Goal: Check status

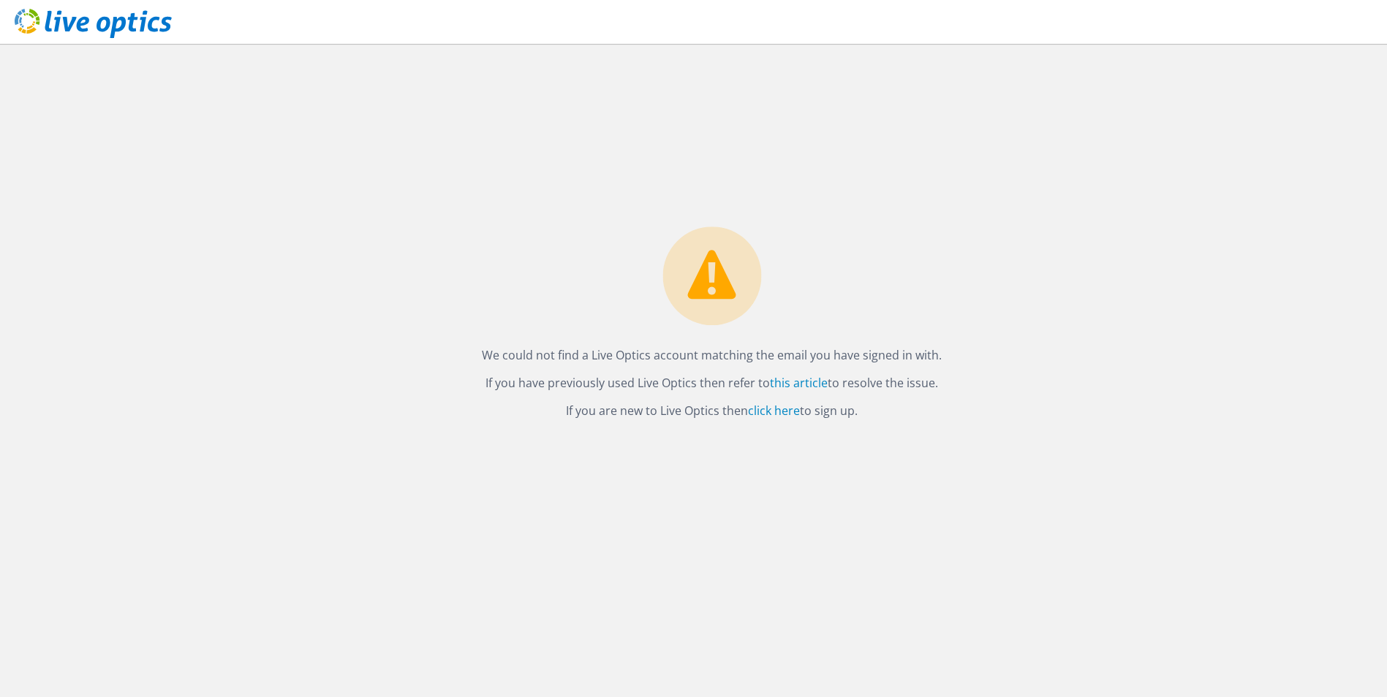
click at [133, 23] on use at bounding box center [93, 23] width 157 height 29
click at [777, 414] on link "click here" at bounding box center [774, 411] width 52 height 16
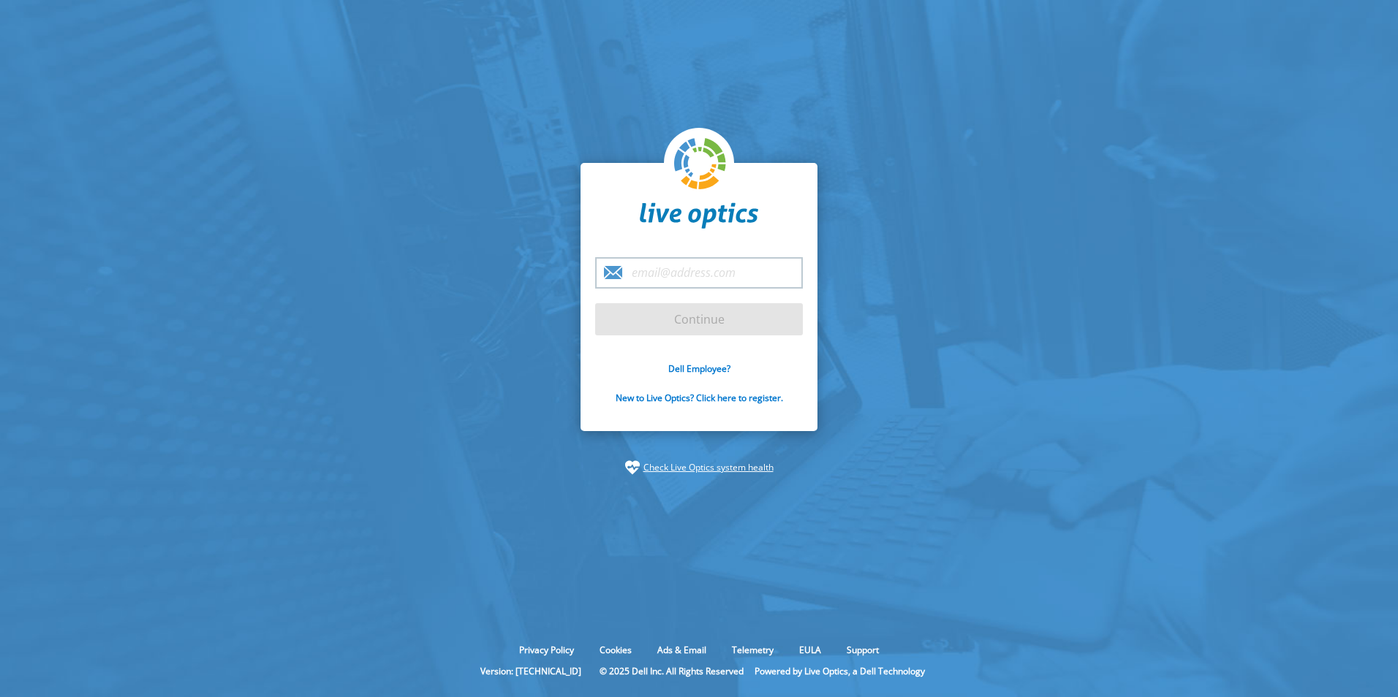
type input "stefan.de.geus@intergraph.com"
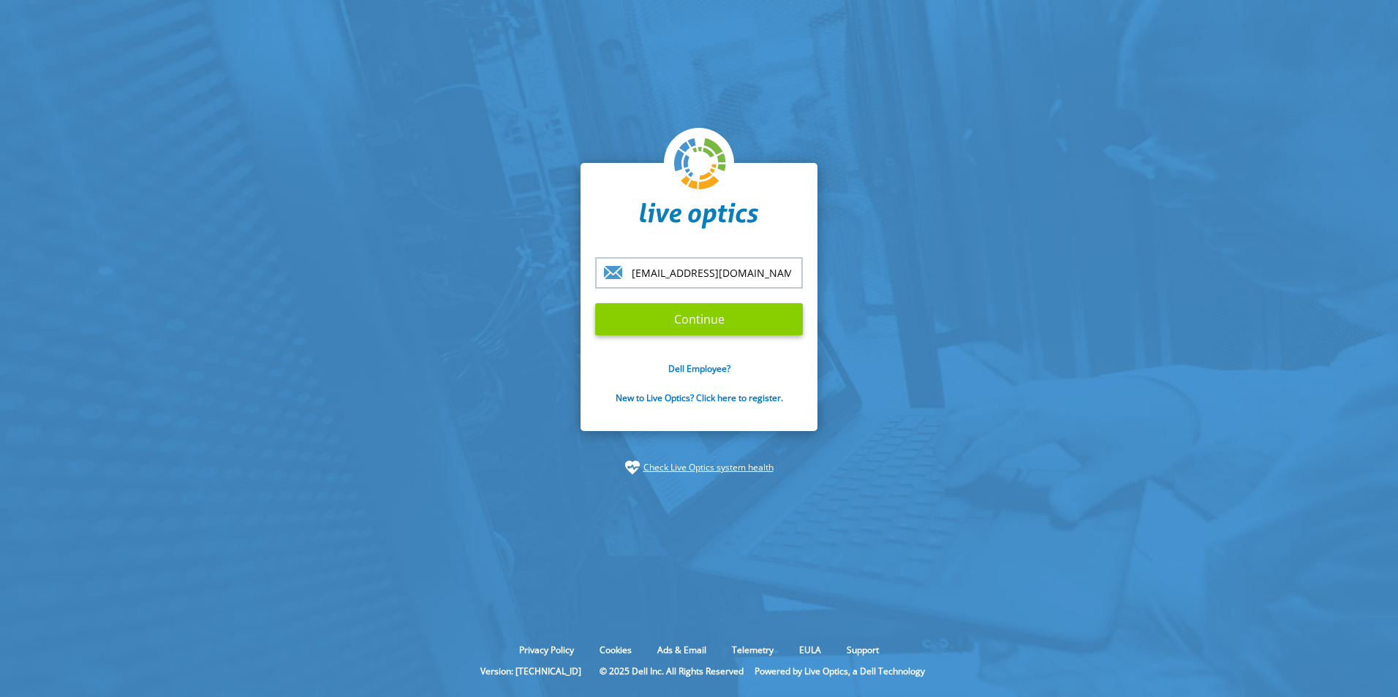
click at [694, 317] on input "Continue" at bounding box center [699, 319] width 208 height 32
click at [703, 319] on input "Continue" at bounding box center [699, 319] width 208 height 32
click at [693, 313] on input "Continue" at bounding box center [699, 319] width 208 height 32
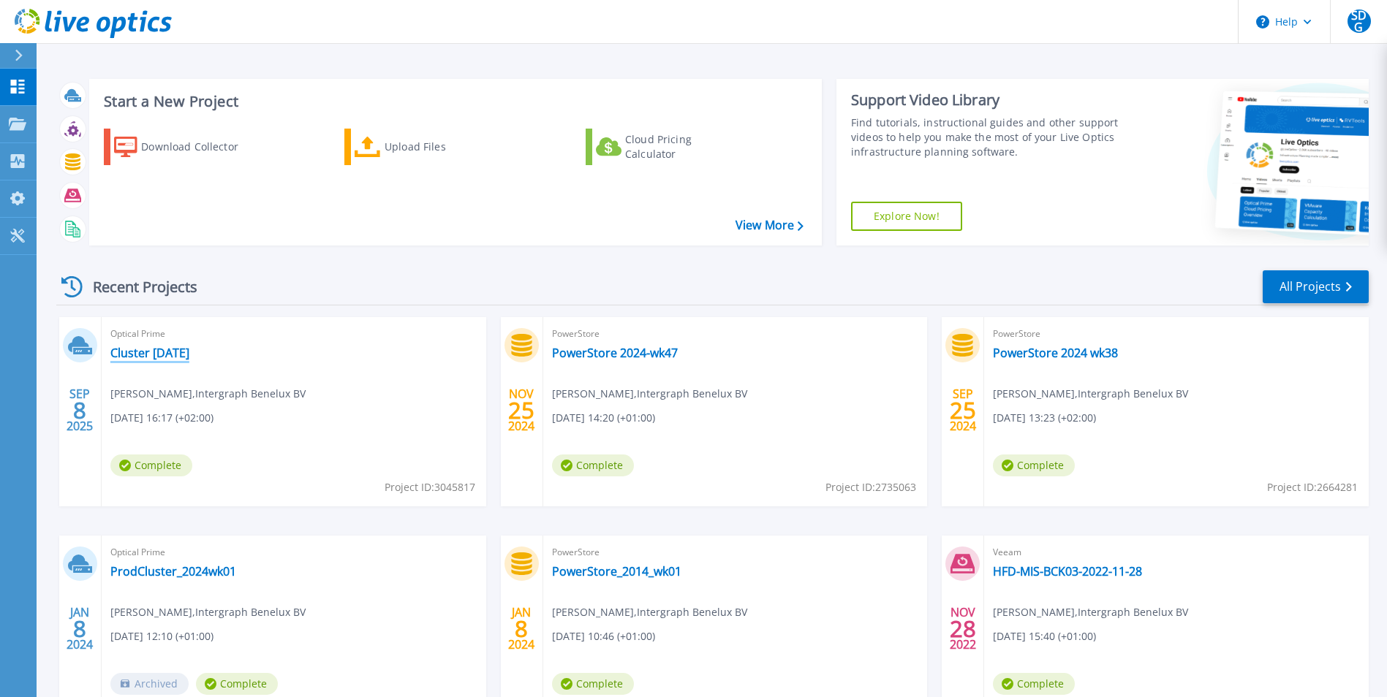
click at [174, 353] on link "Cluster [DATE]" at bounding box center [149, 353] width 79 height 15
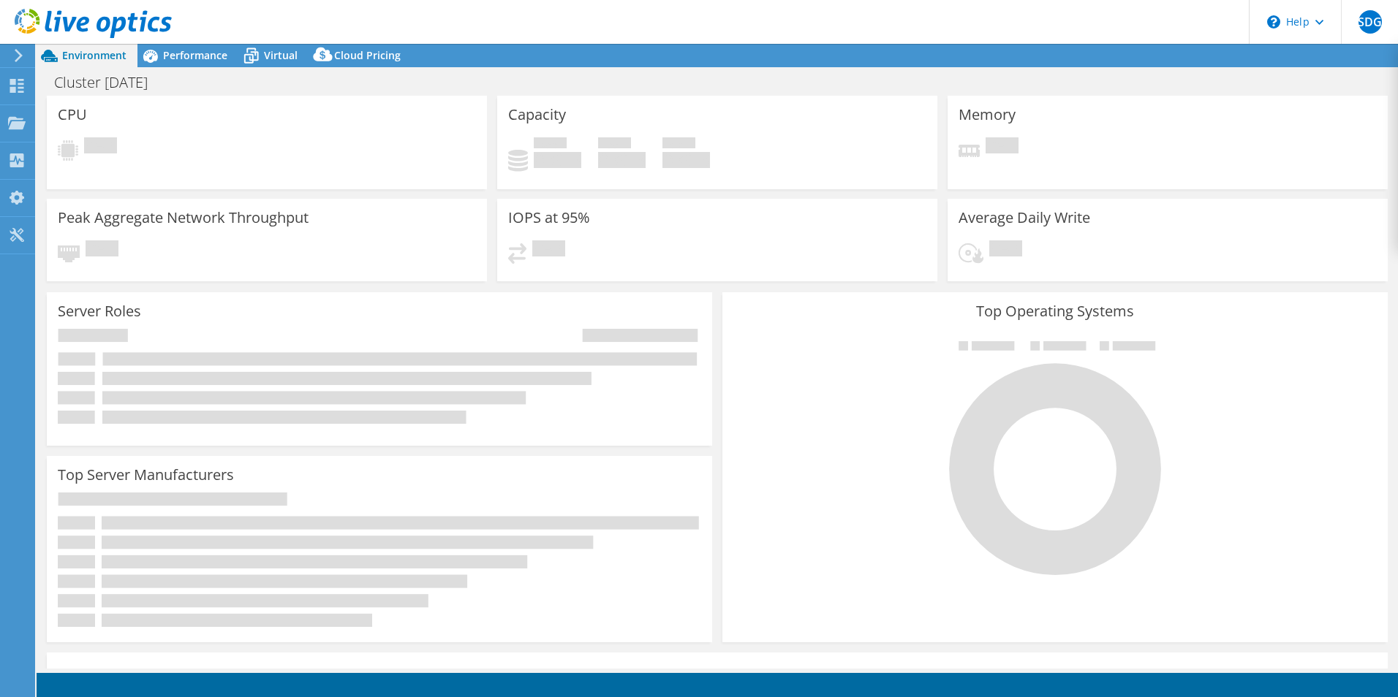
select select "USD"
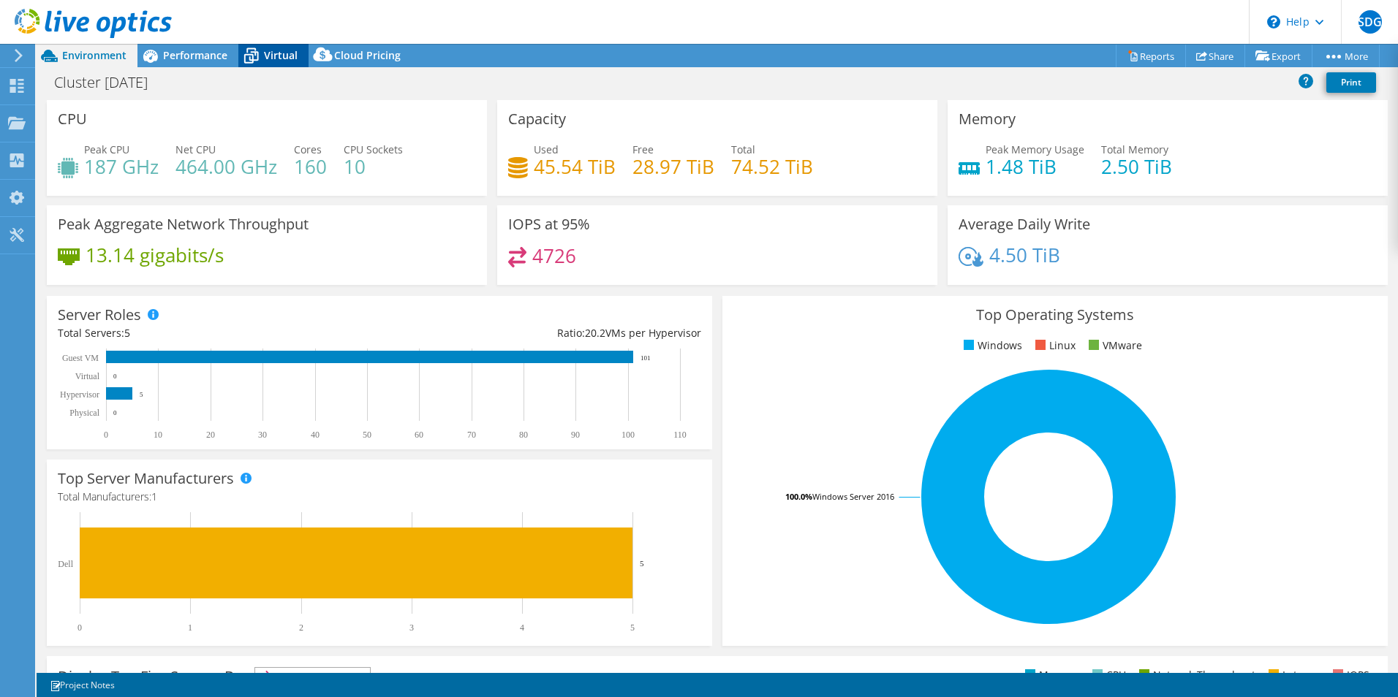
click at [276, 51] on span "Virtual" at bounding box center [281, 55] width 34 height 14
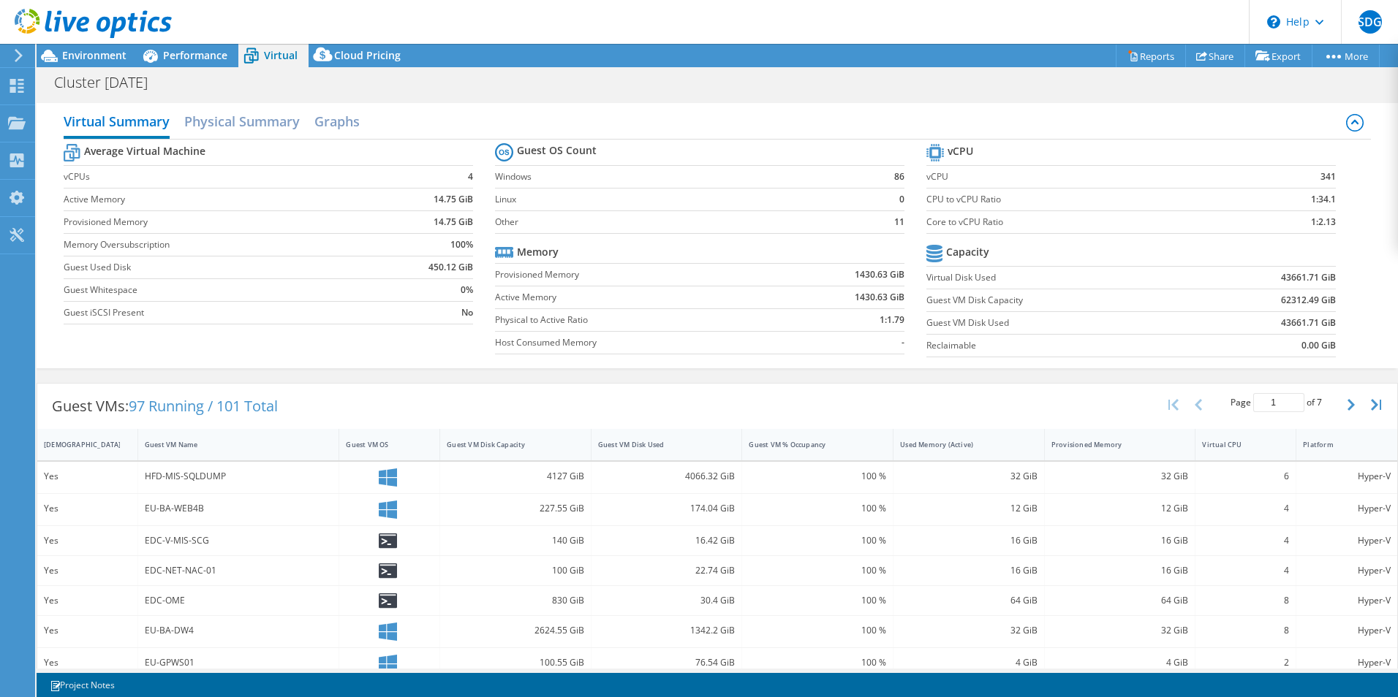
click at [262, 483] on div "HFD-MIS-SQLDUMP" at bounding box center [239, 477] width 188 height 16
click at [242, 126] on h2 "Physical Summary" at bounding box center [242, 123] width 116 height 32
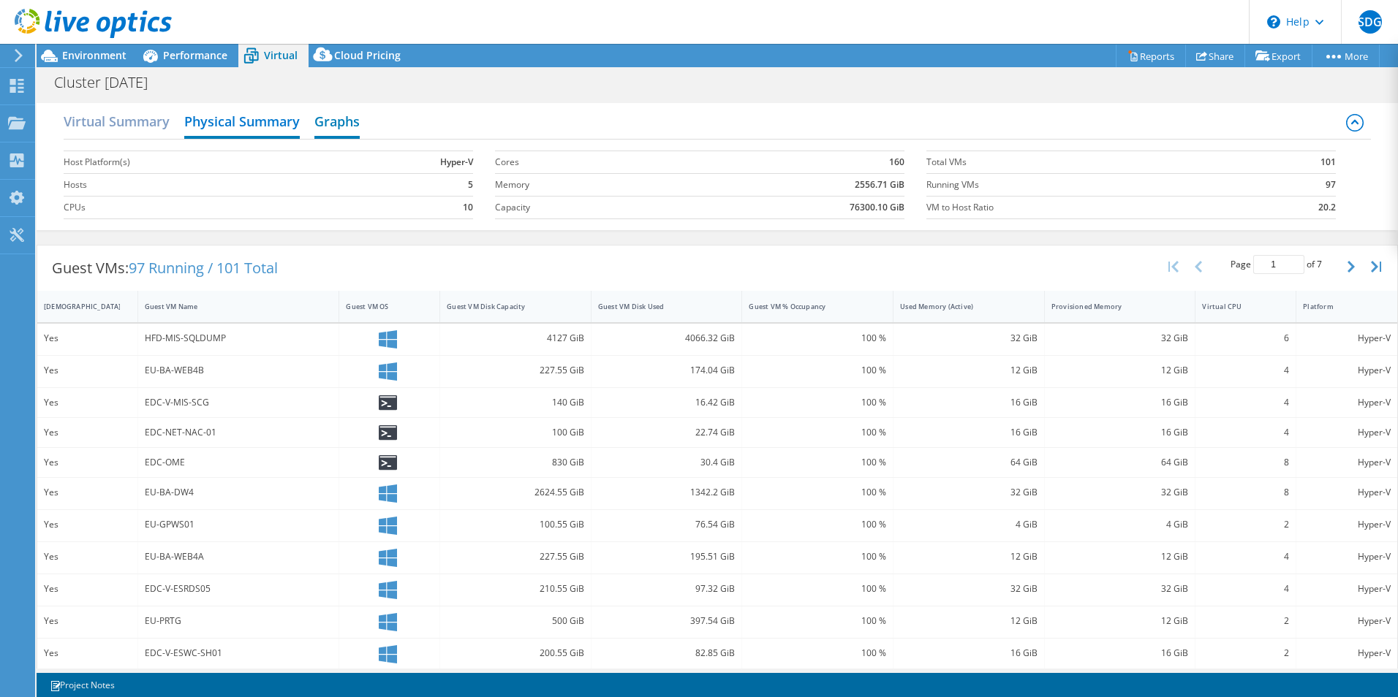
click at [339, 126] on h2 "Graphs" at bounding box center [336, 123] width 45 height 32
